Goal: Use online tool/utility: Use online tool/utility

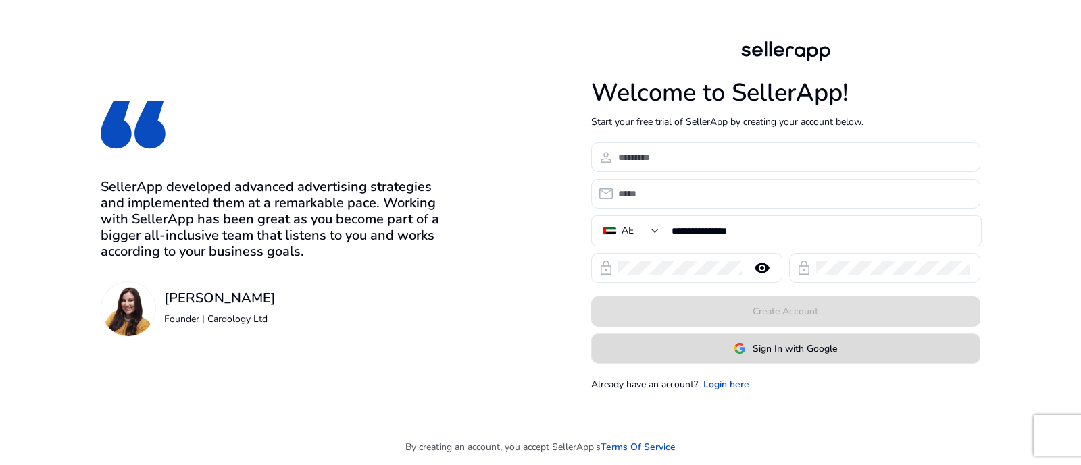
click at [817, 357] on span at bounding box center [786, 348] width 388 height 32
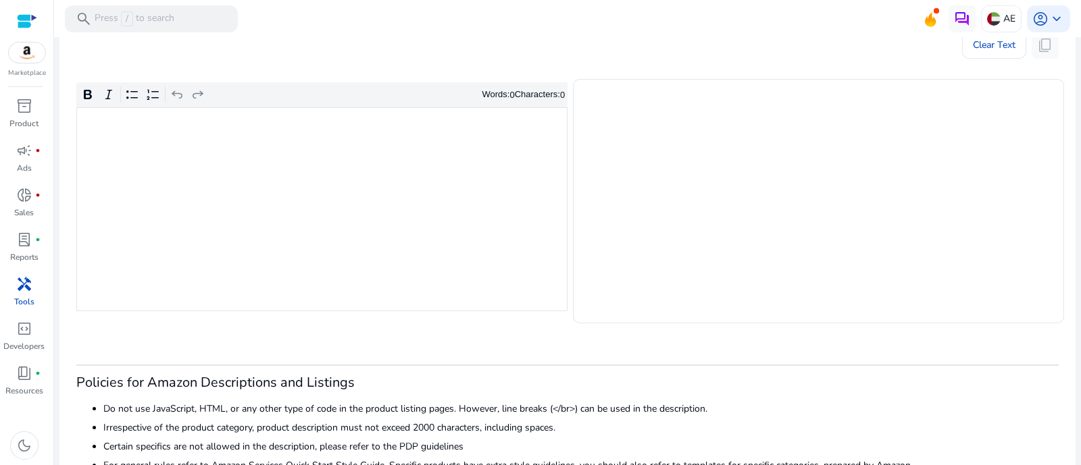
scroll to position [253, 0]
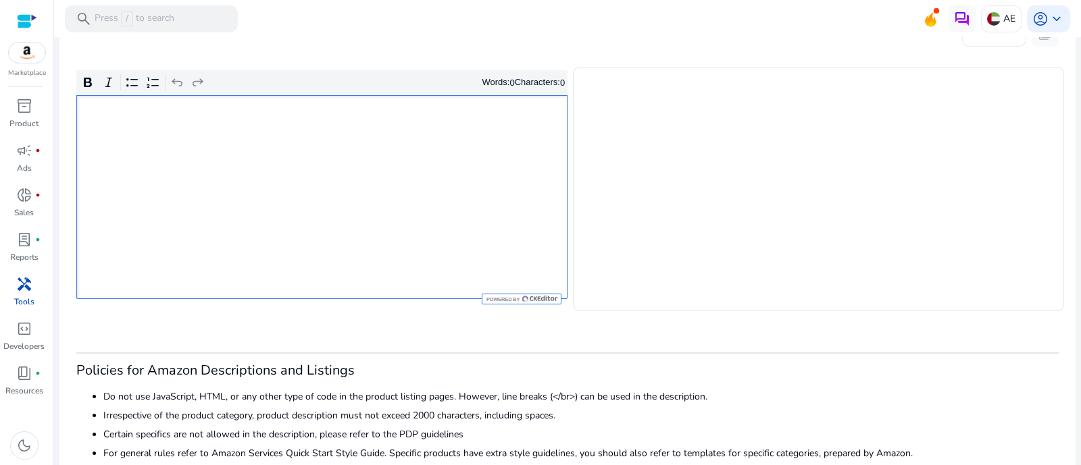
click at [392, 254] on div "Rich Text Editor. Editing area: main. Press Alt+0 for help." at bounding box center [321, 197] width 491 height 204
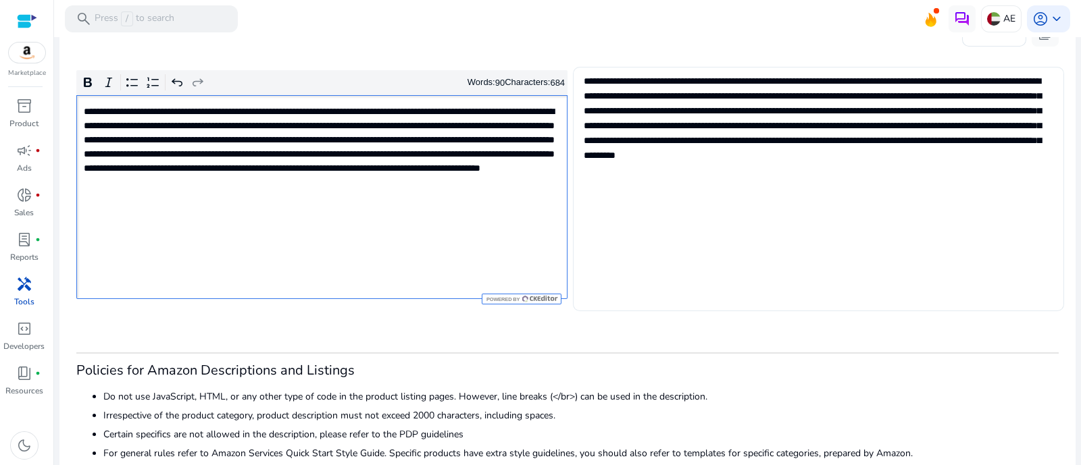
type textarea "**********"
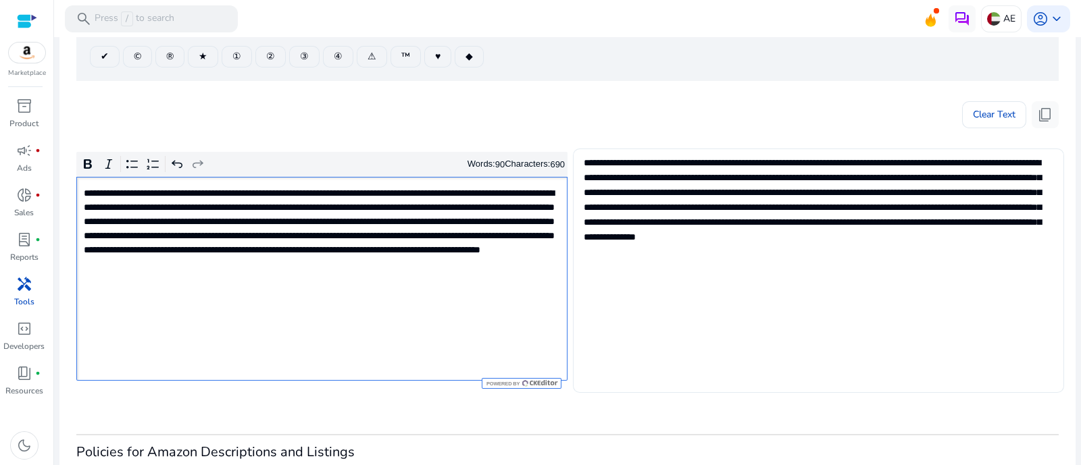
scroll to position [168, 0]
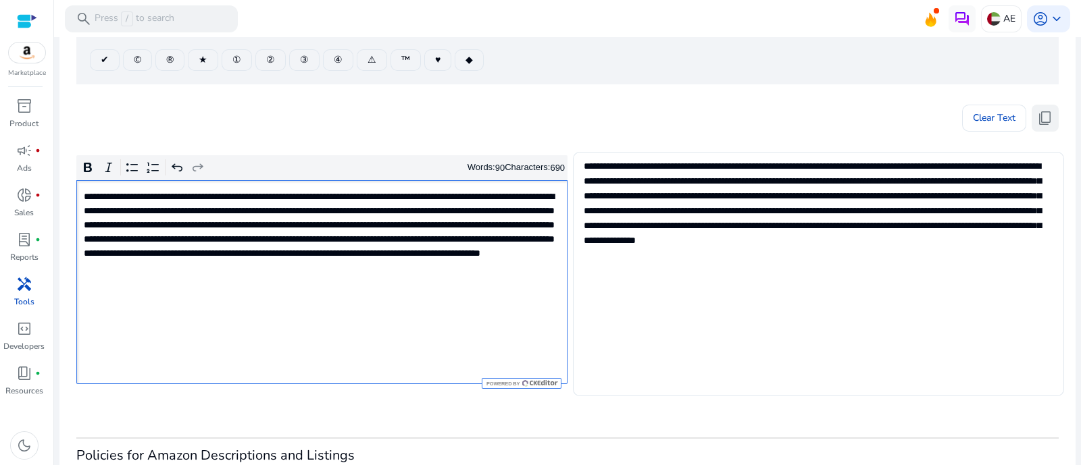
click at [1040, 127] on button "content_copy" at bounding box center [1044, 118] width 27 height 27
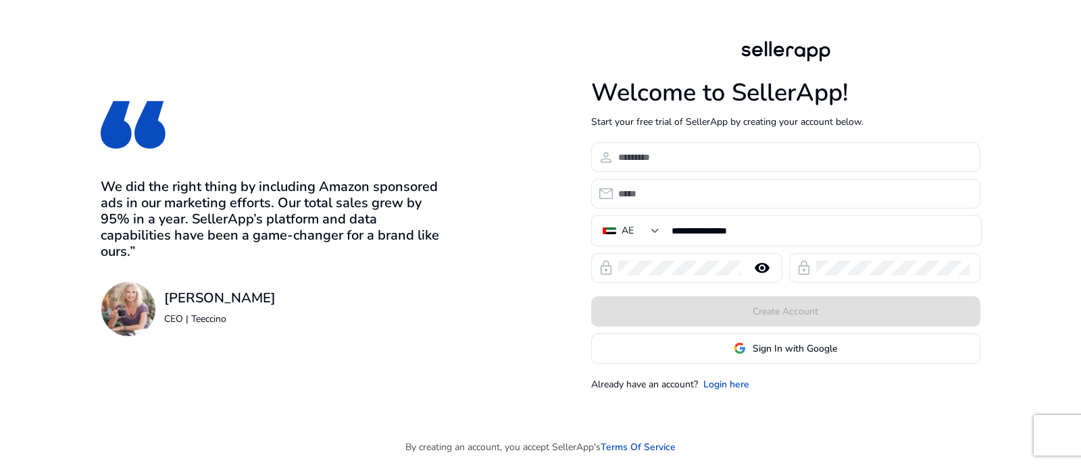
click at [780, 357] on span at bounding box center [786, 348] width 388 height 32
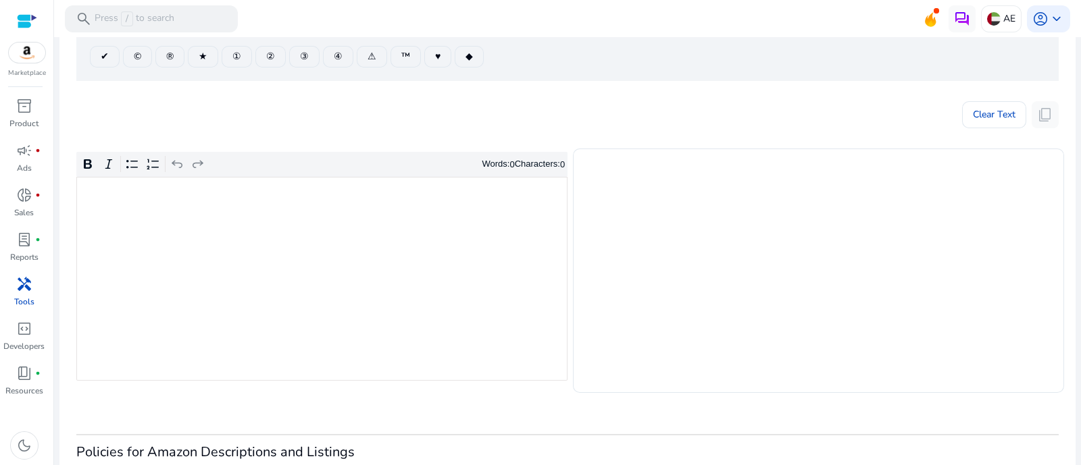
scroll to position [253, 0]
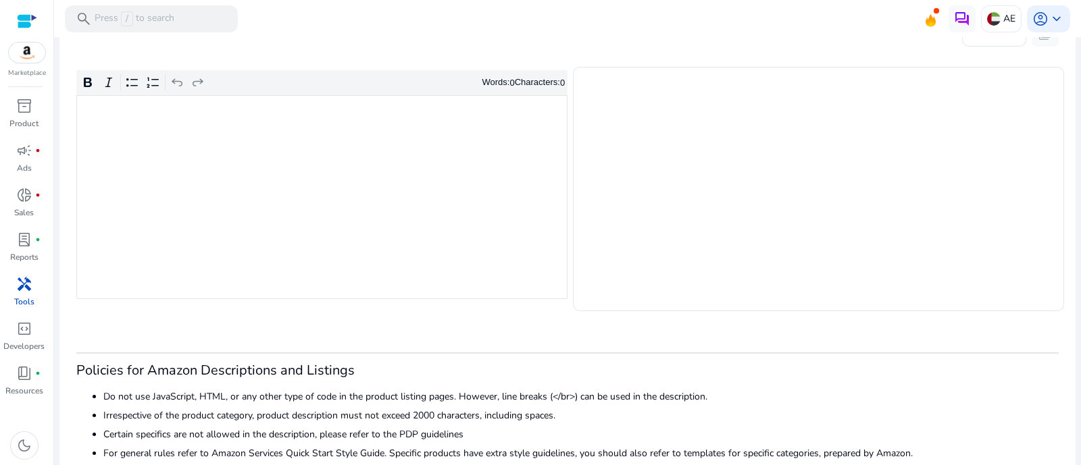
click at [283, 224] on div "Rich Text Editor. Editing area: main. Press Alt+0 for help." at bounding box center [321, 197] width 491 height 204
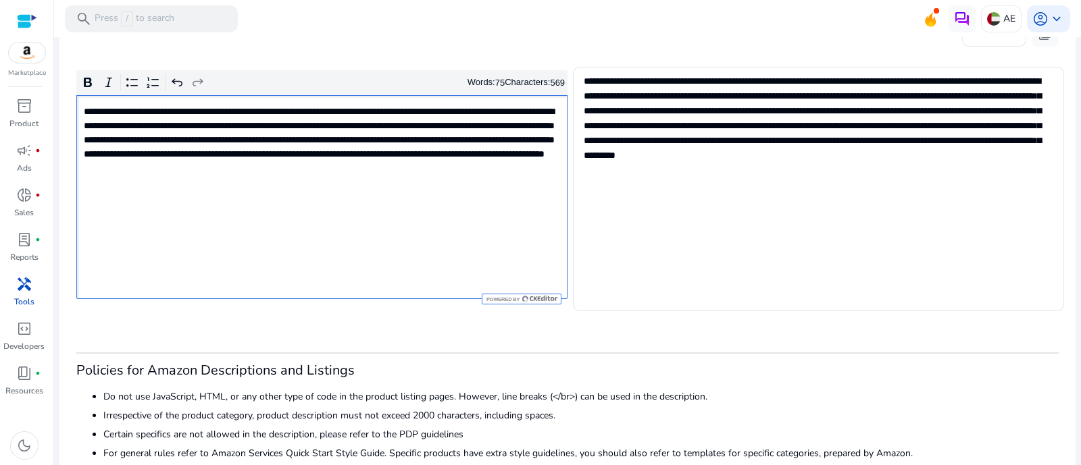
type textarea "**********"
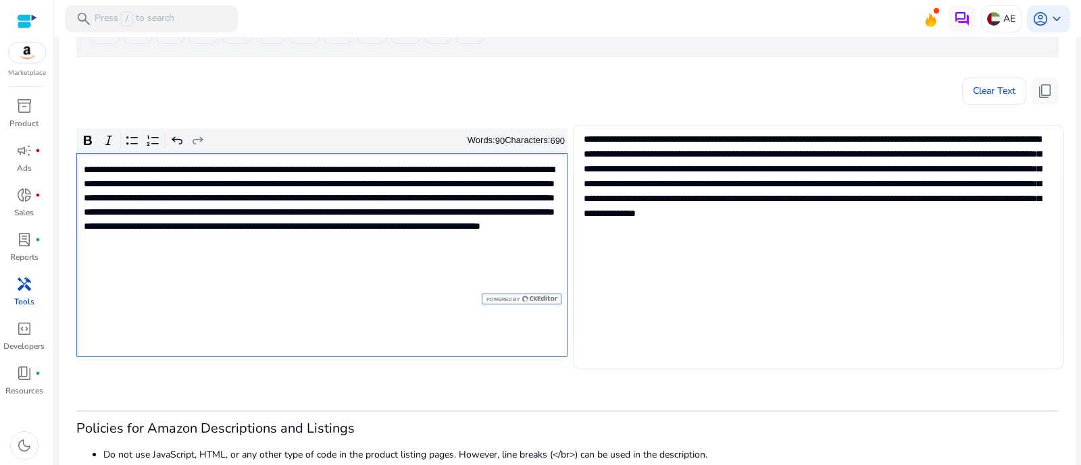
scroll to position [168, 0]
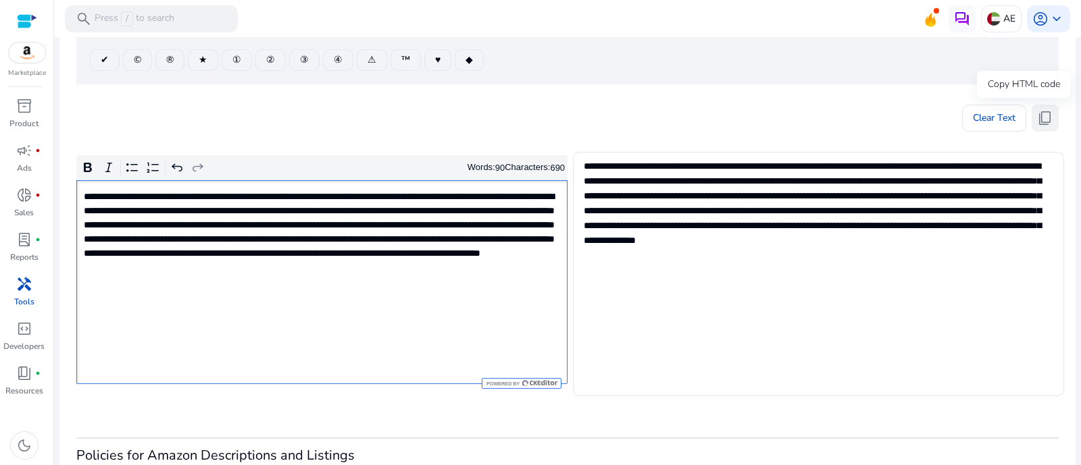
click at [1044, 111] on span "content_copy" at bounding box center [1045, 118] width 16 height 16
